Goal: Transaction & Acquisition: Purchase product/service

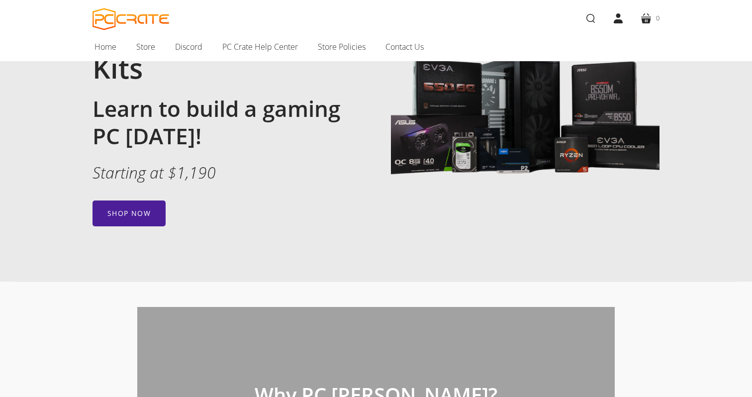
scroll to position [147, 0]
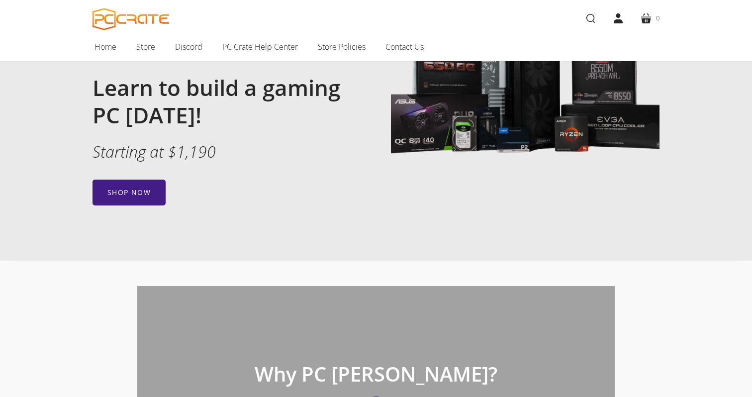
click at [148, 201] on link "Shop now" at bounding box center [129, 193] width 73 height 26
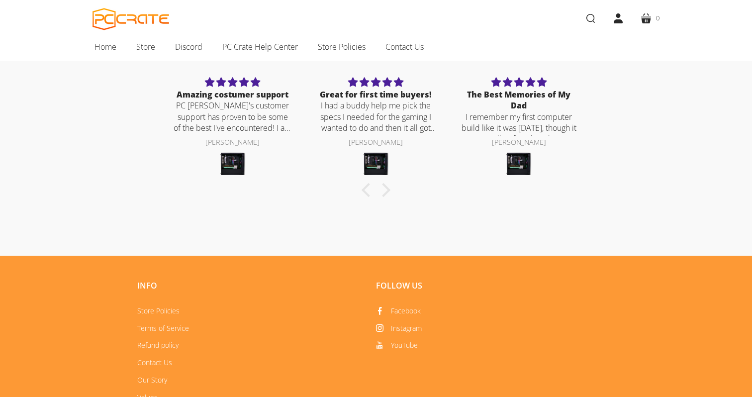
scroll to position [516, 0]
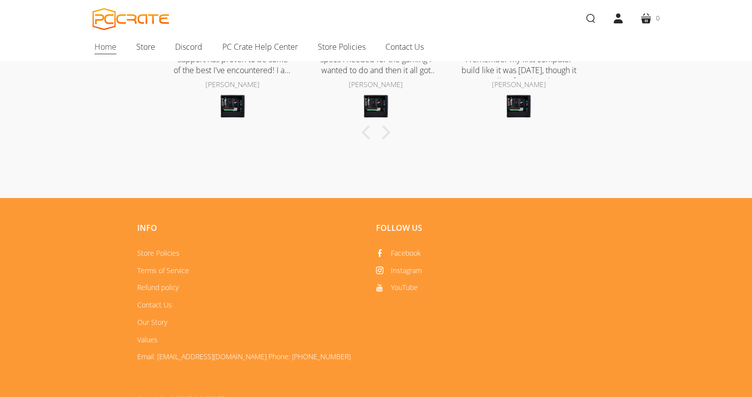
click at [102, 49] on span "Home" at bounding box center [106, 46] width 22 height 13
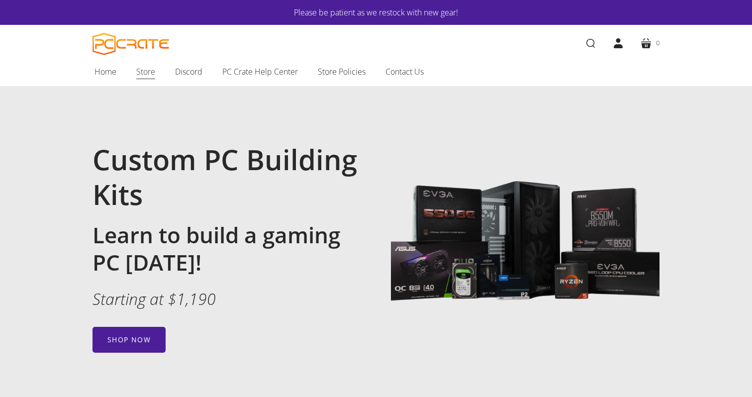
click at [141, 76] on span "Store" at bounding box center [145, 71] width 19 height 13
